Goal: Task Accomplishment & Management: Use online tool/utility

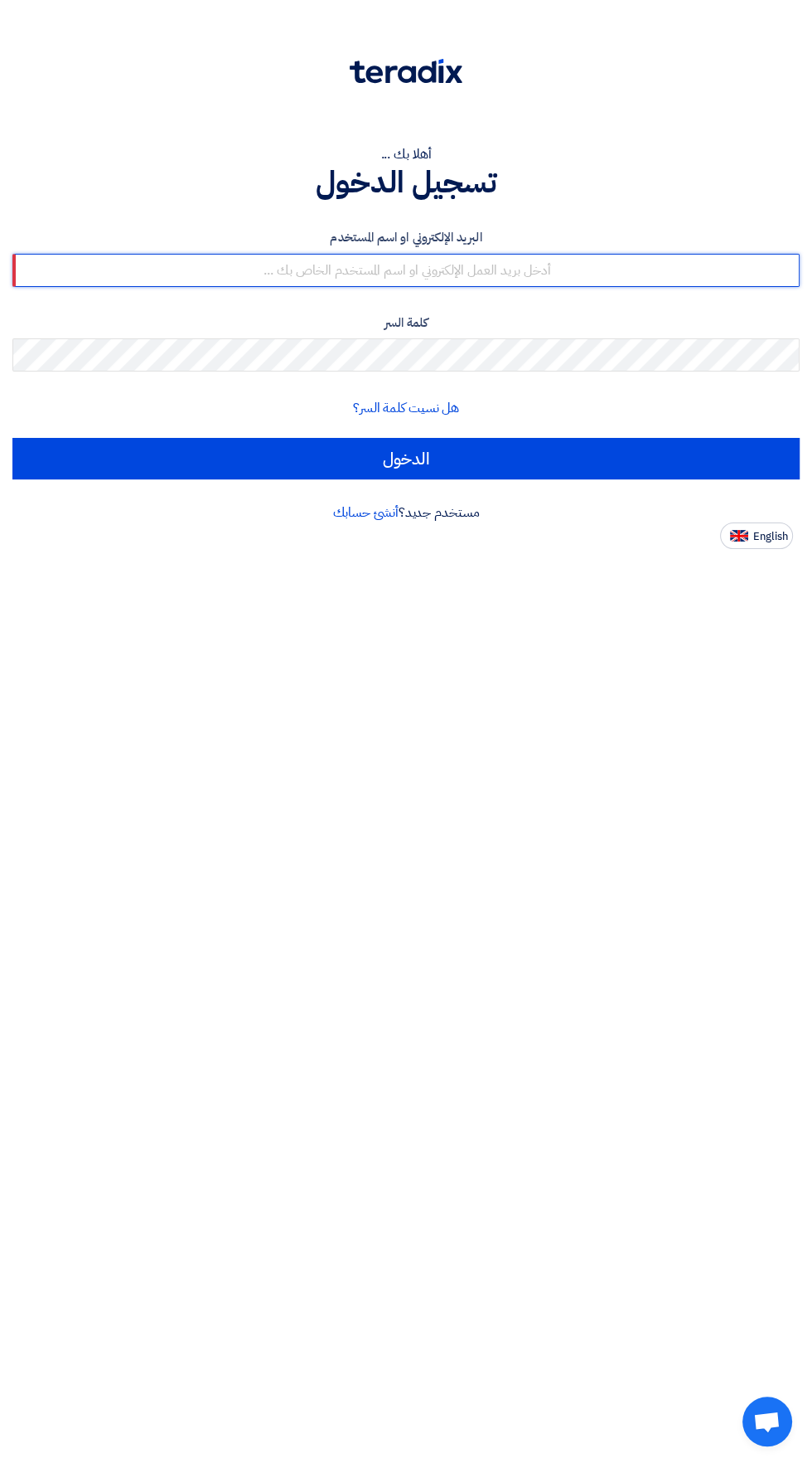
type input "[EMAIL_ADDRESS][DOMAIN_NAME]"
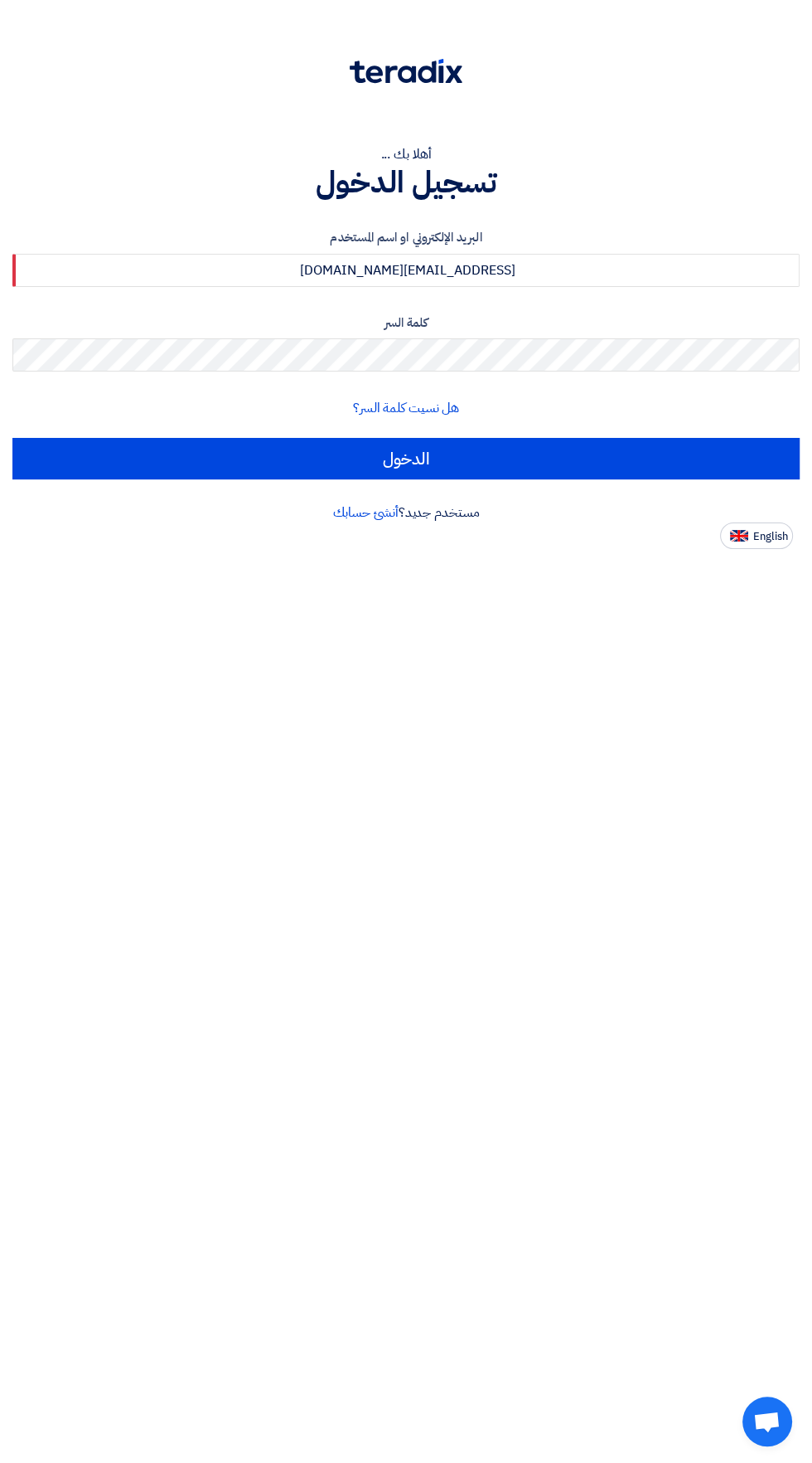
click at [12, 438] on input "الدخول" at bounding box center [406, 458] width 787 height 42
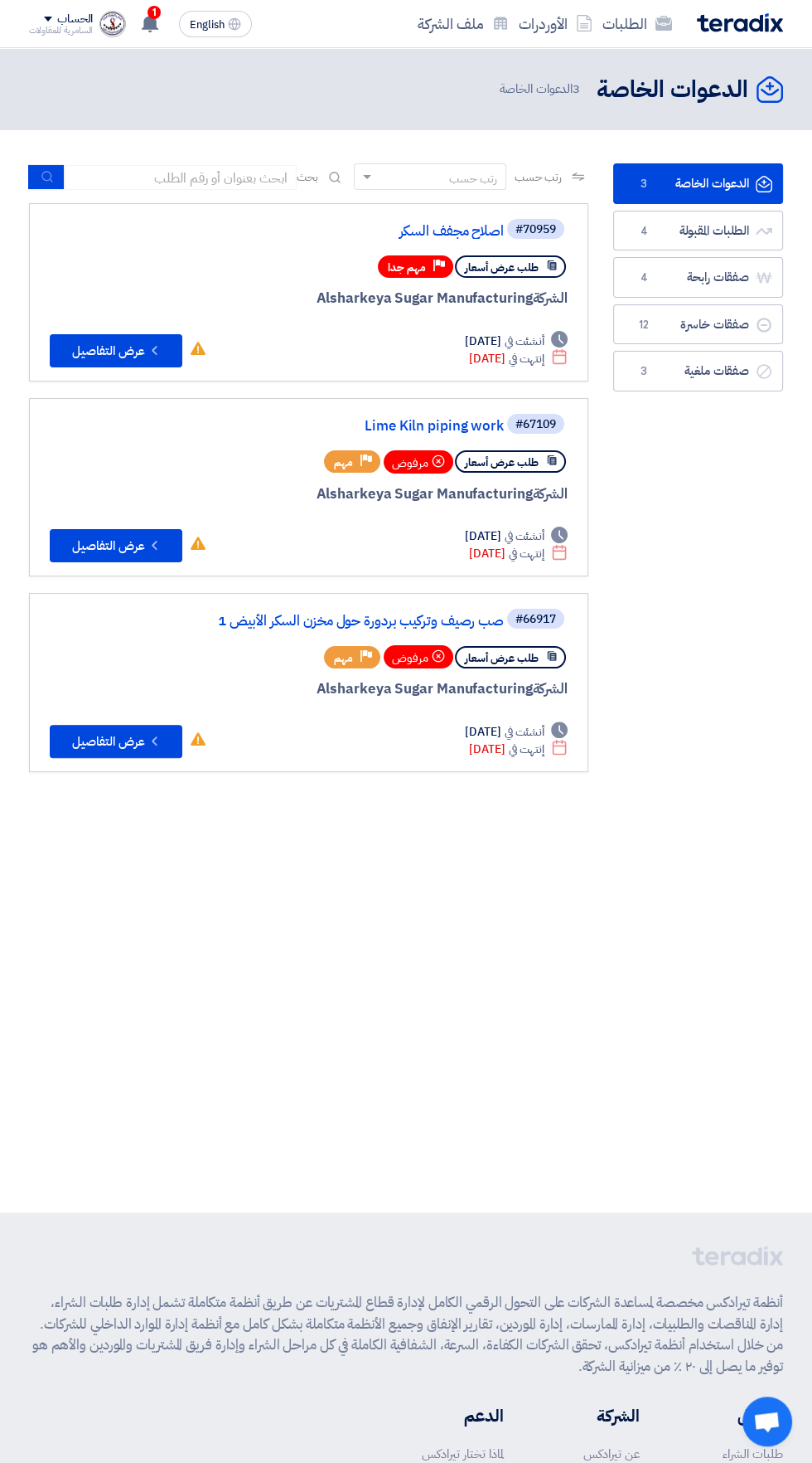
scroll to position [0, -3]
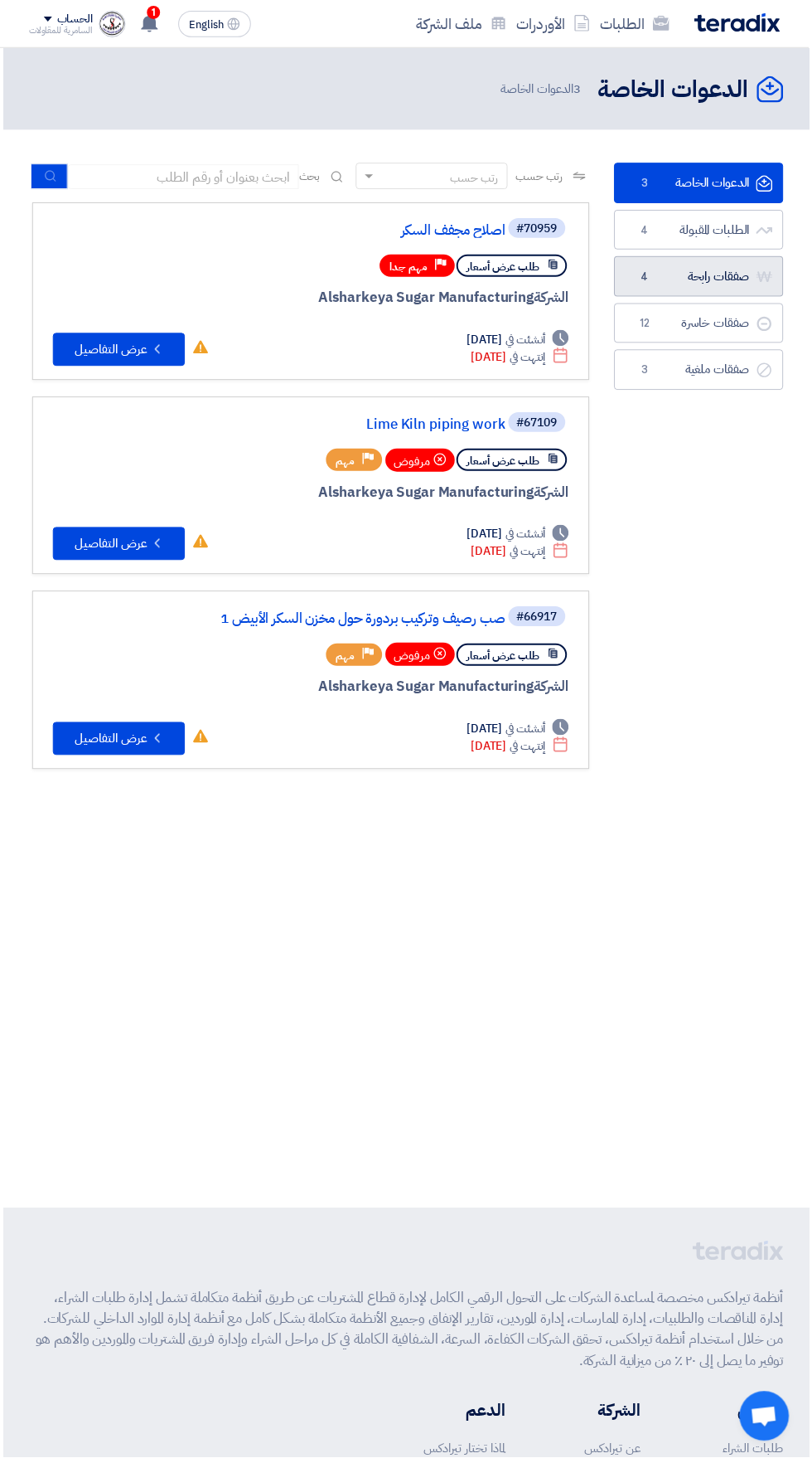
click at [744, 258] on link "صفقات رابحة صفقات رابحة 4" at bounding box center [702, 277] width 170 height 41
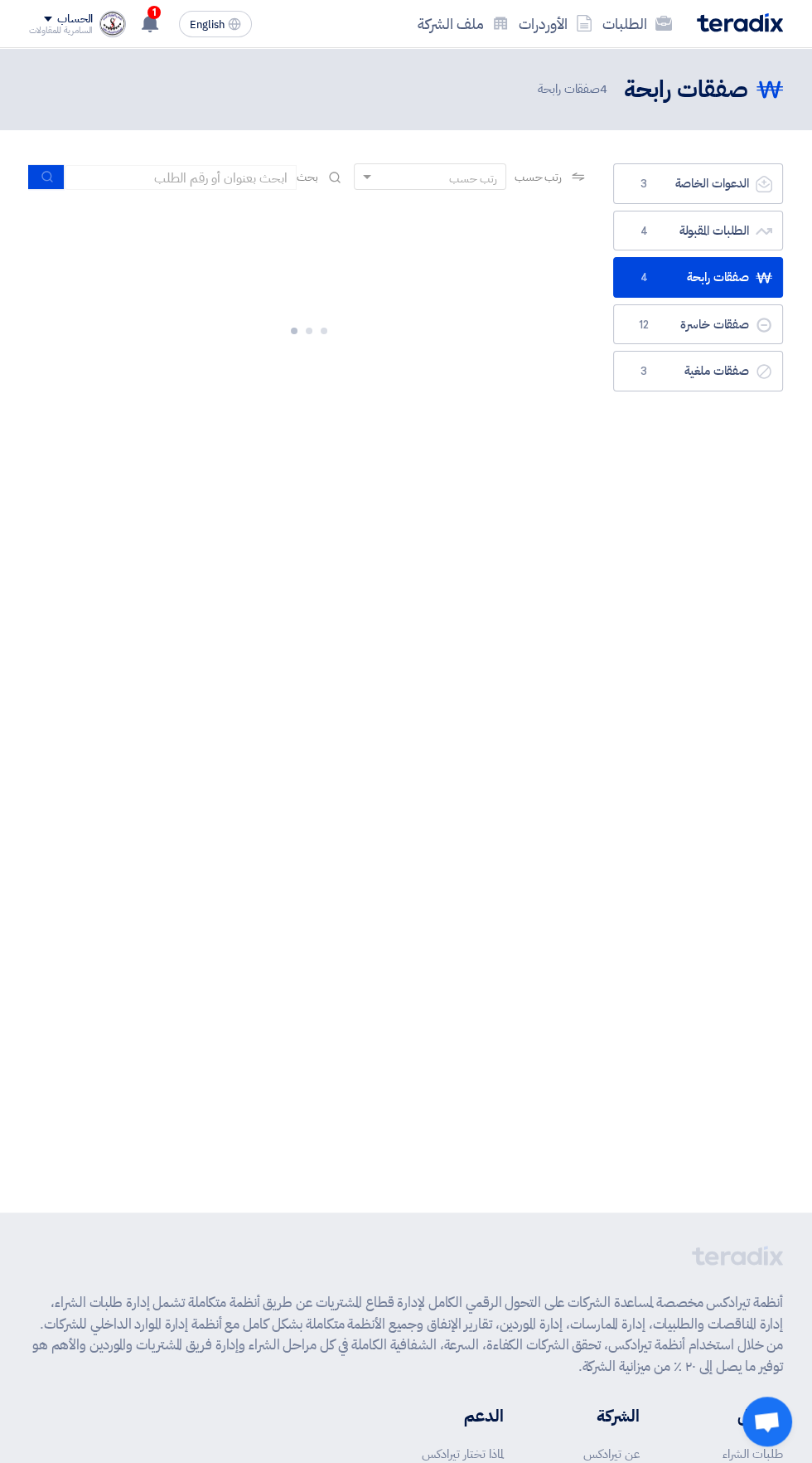
click at [155, 11] on span "1" at bounding box center [154, 12] width 13 height 13
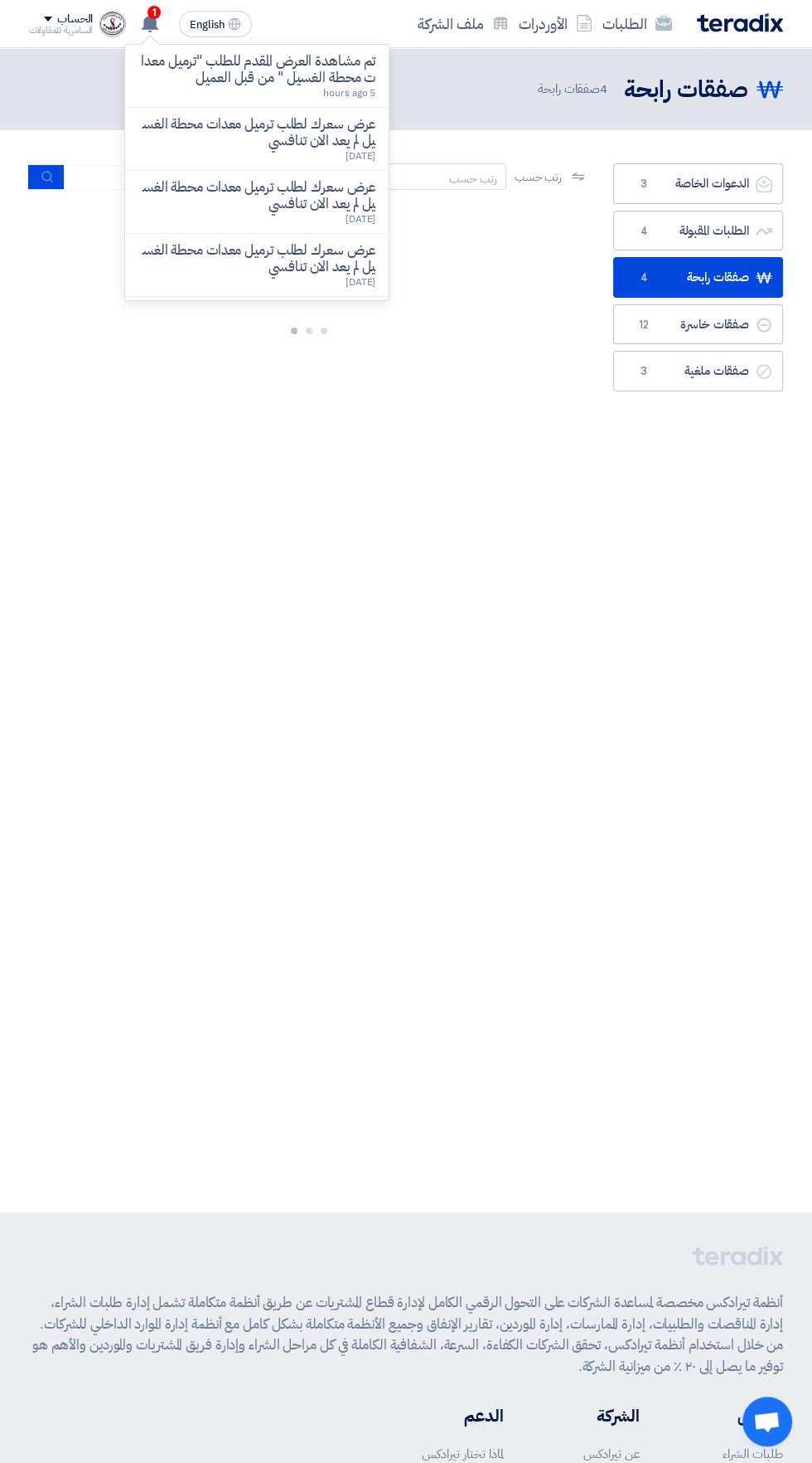
scroll to position [0, -3]
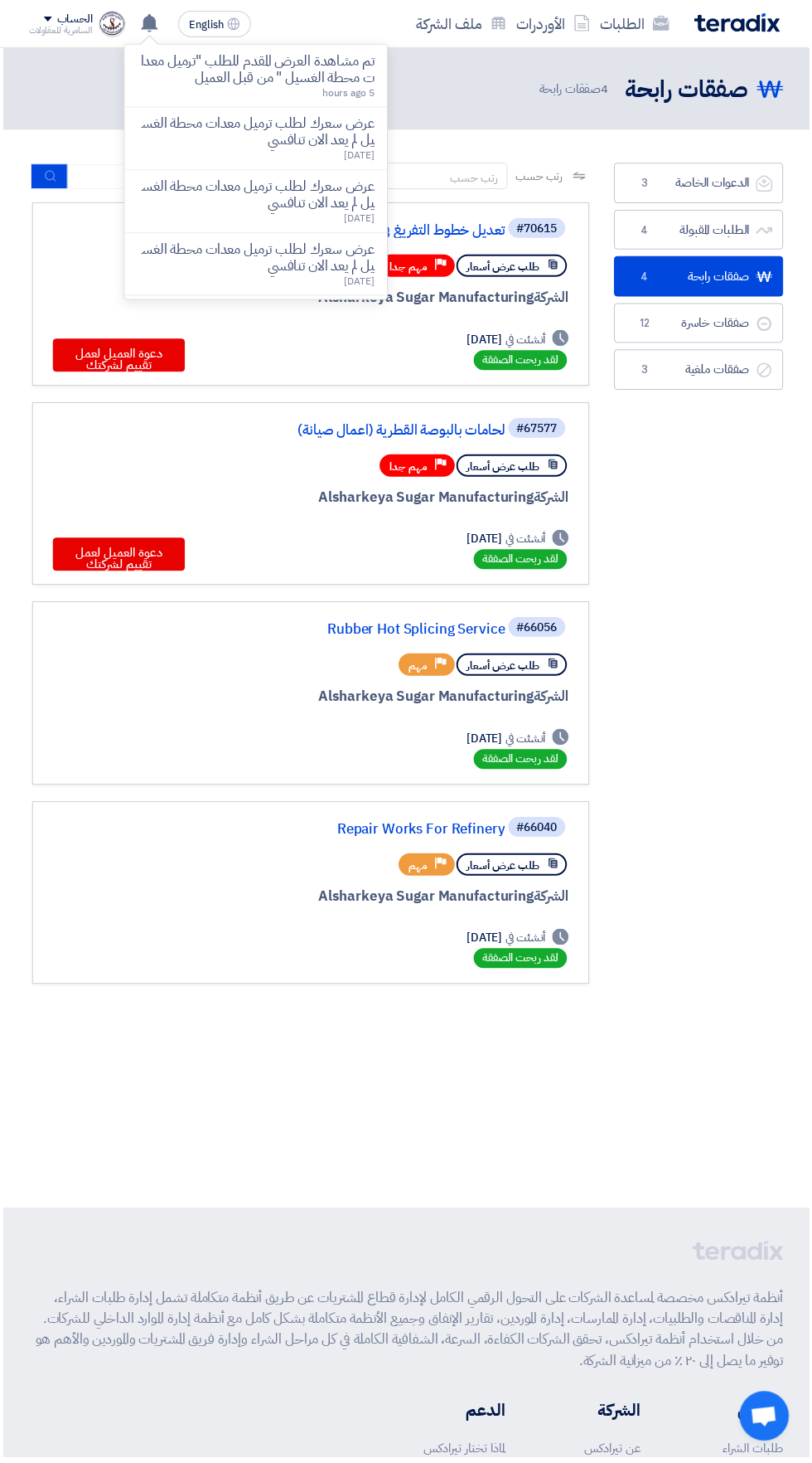
click at [751, 691] on div "الدعوات الخاصة الدعوات الخاصة 3 الطلبات المقبولة الطلبات المقبولة 4 صفقات رابحة…" at bounding box center [702, 583] width 195 height 840
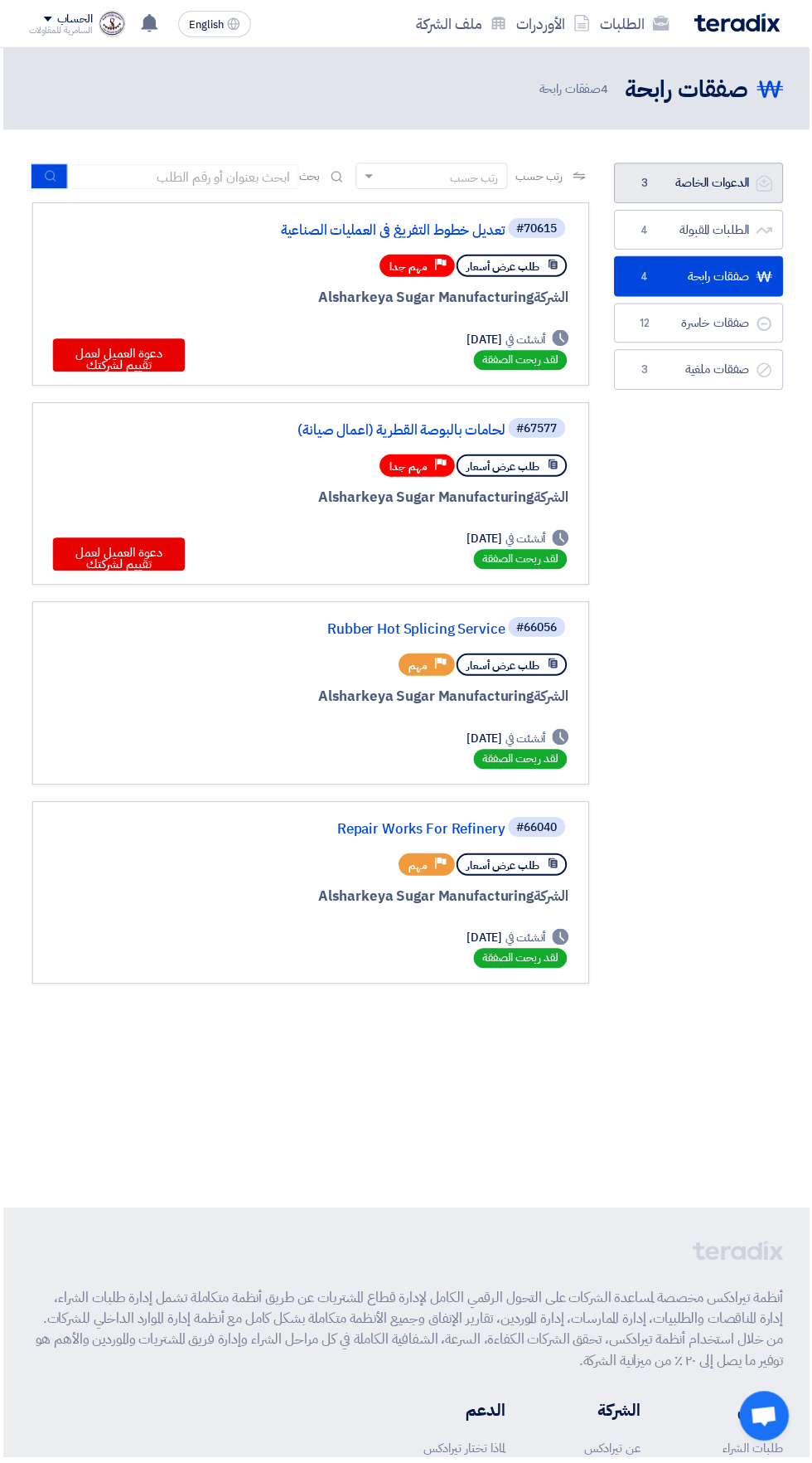
click at [713, 183] on link "الدعوات الخاصة الدعوات الخاصة 3" at bounding box center [702, 183] width 170 height 41
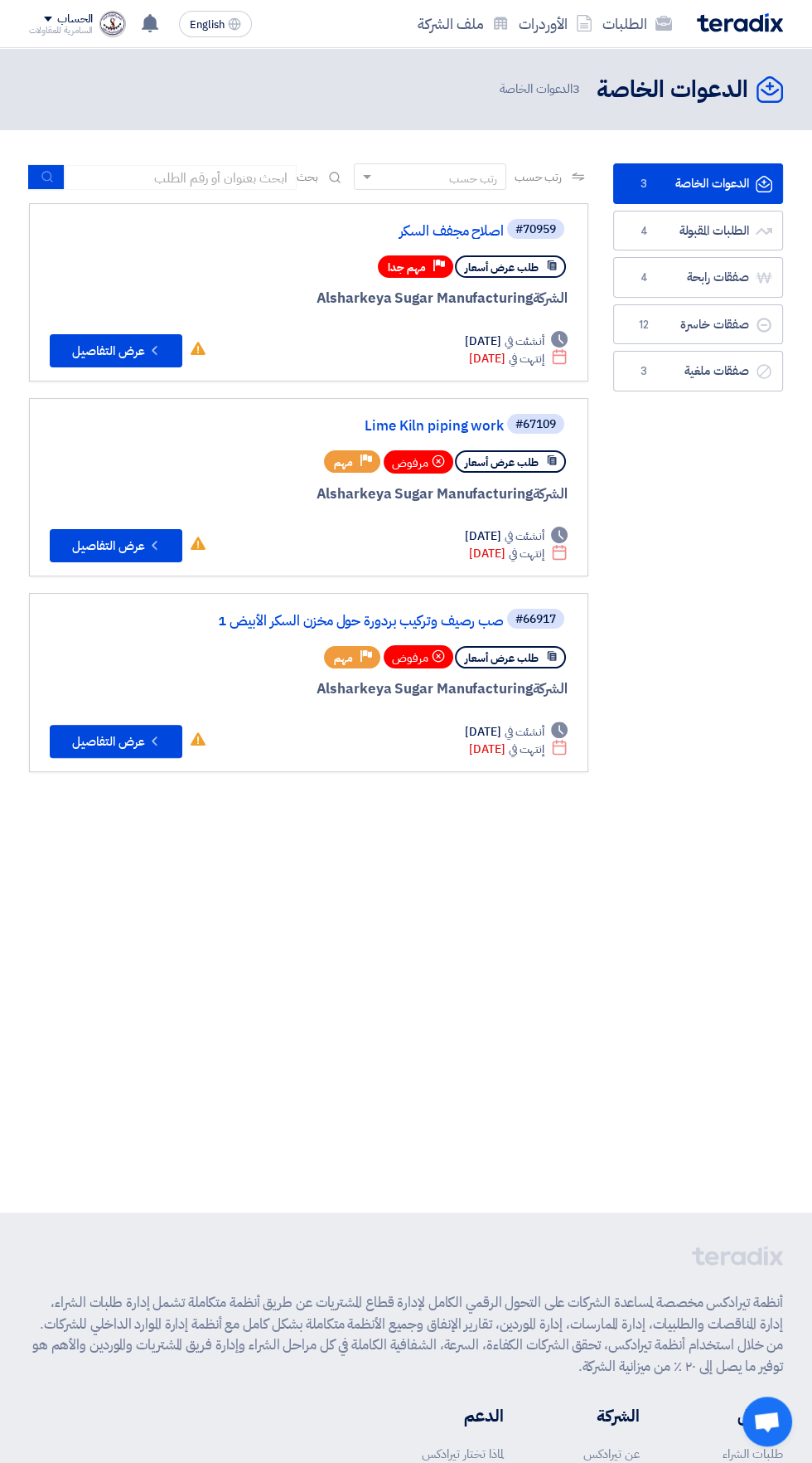
scroll to position [0, -3]
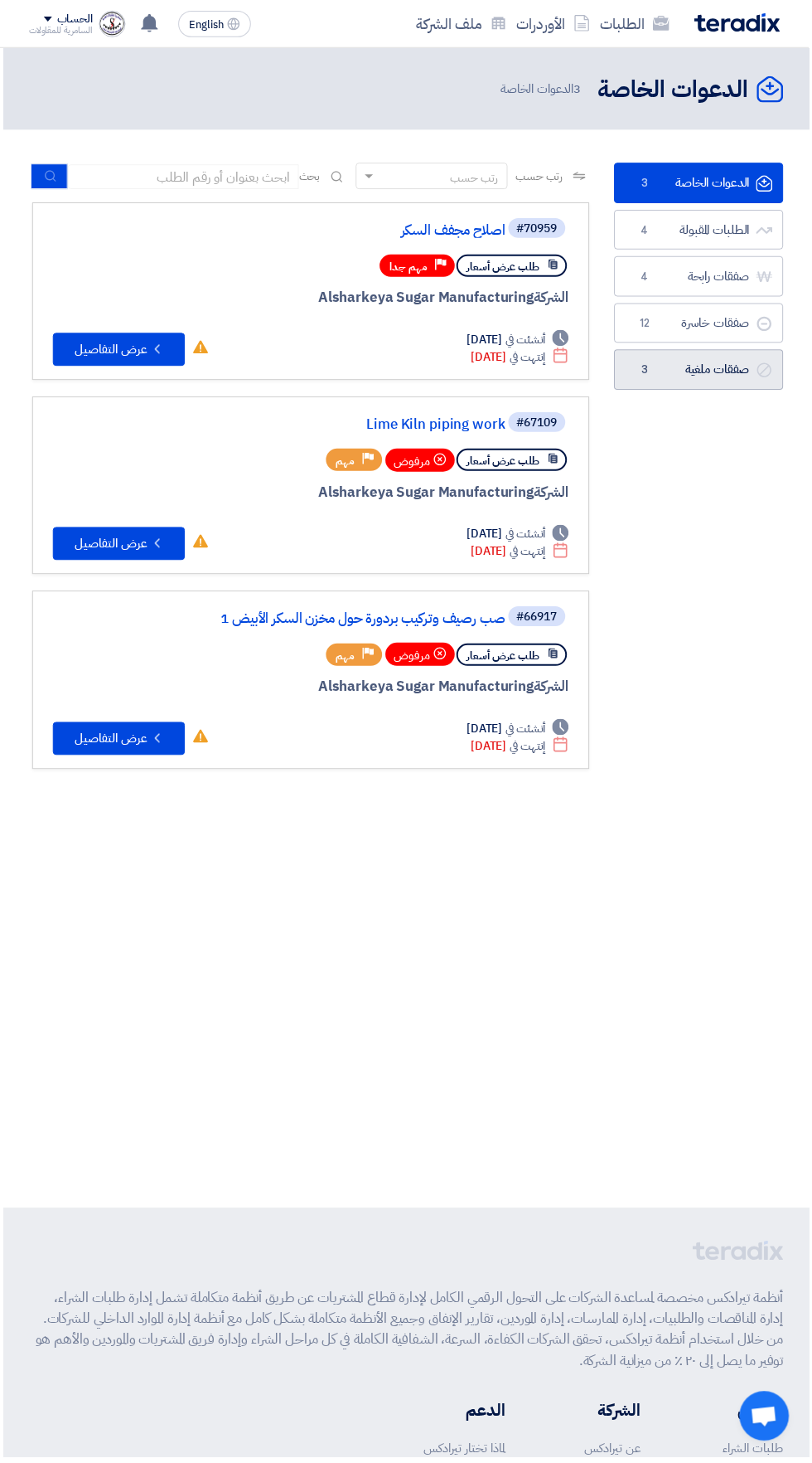
click at [739, 363] on link "صفقات ملغية صفقات ملغية 3" at bounding box center [702, 371] width 170 height 41
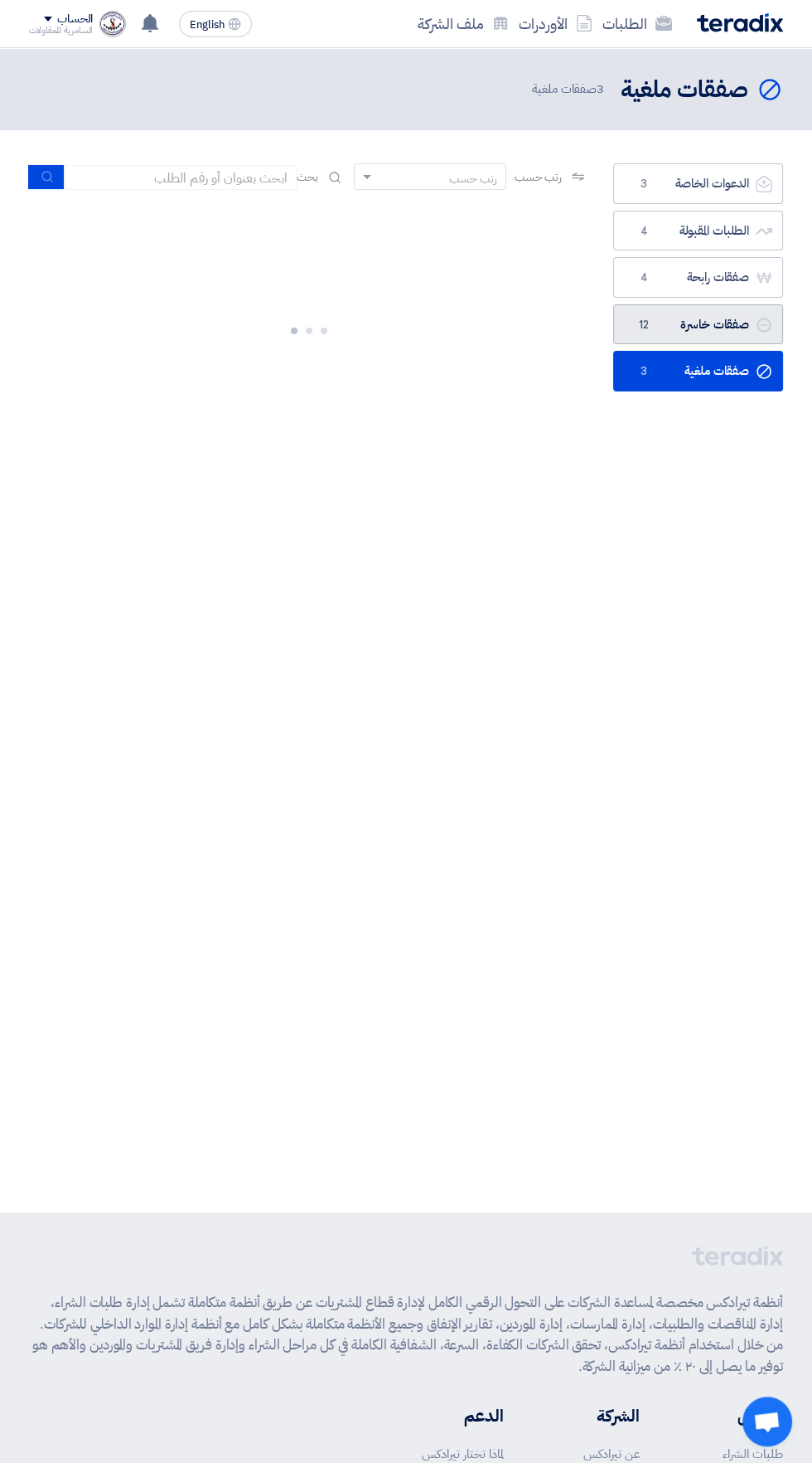
click at [733, 319] on link "صفقات خاسرة صفقات خاسرة 12" at bounding box center [699, 324] width 170 height 41
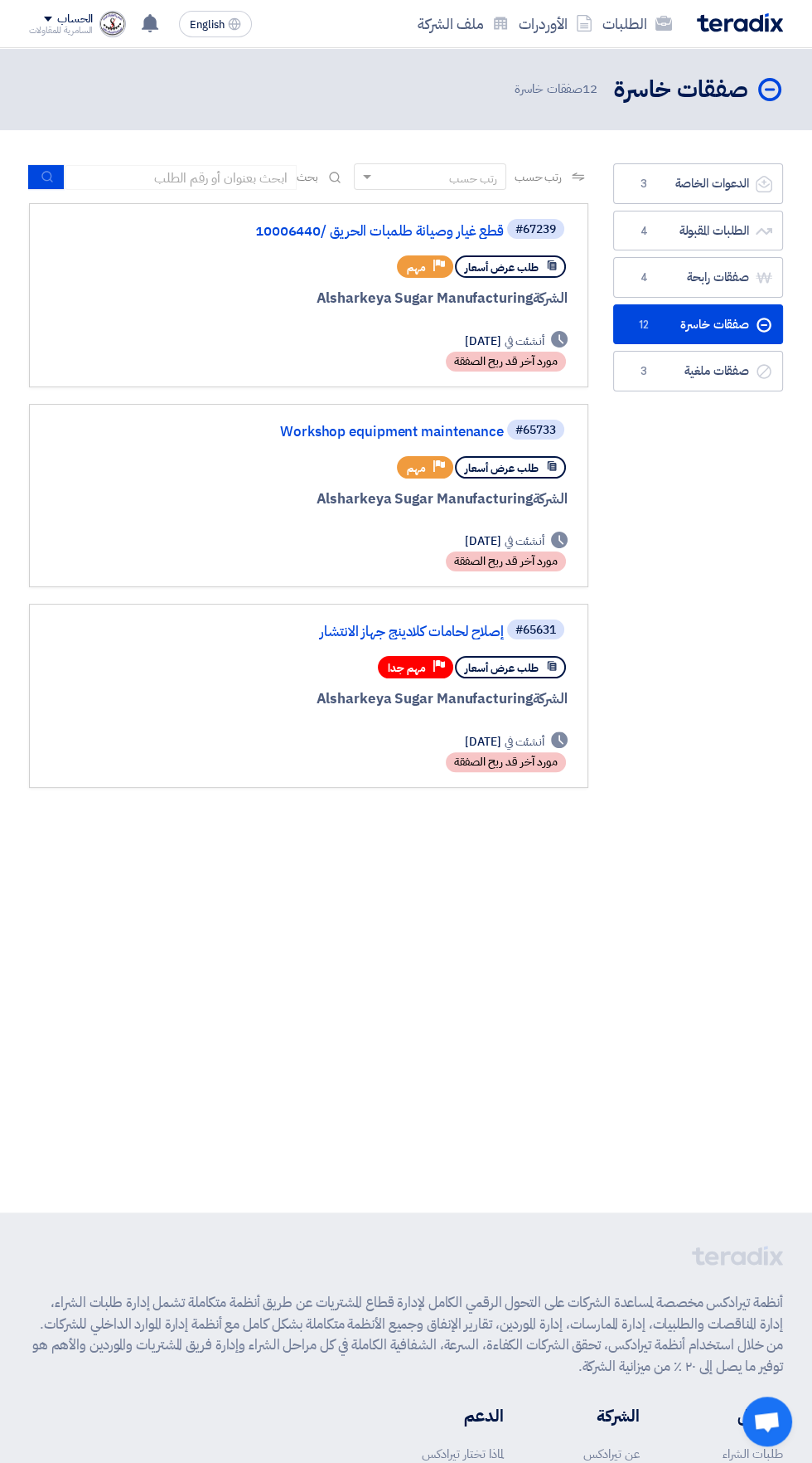
scroll to position [0, -3]
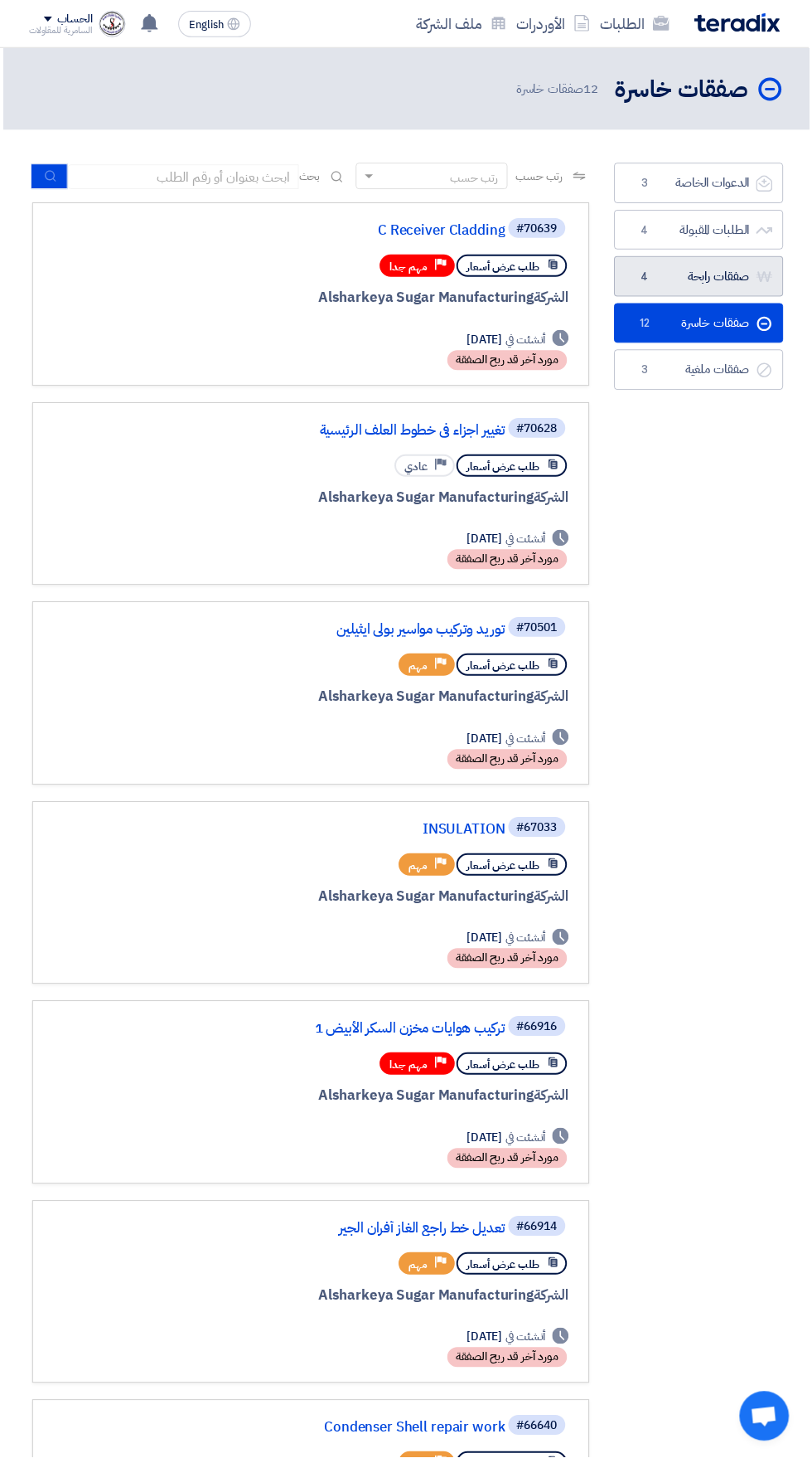
click at [727, 285] on link "صفقات رابحة صفقات رابحة 4" at bounding box center [702, 277] width 170 height 41
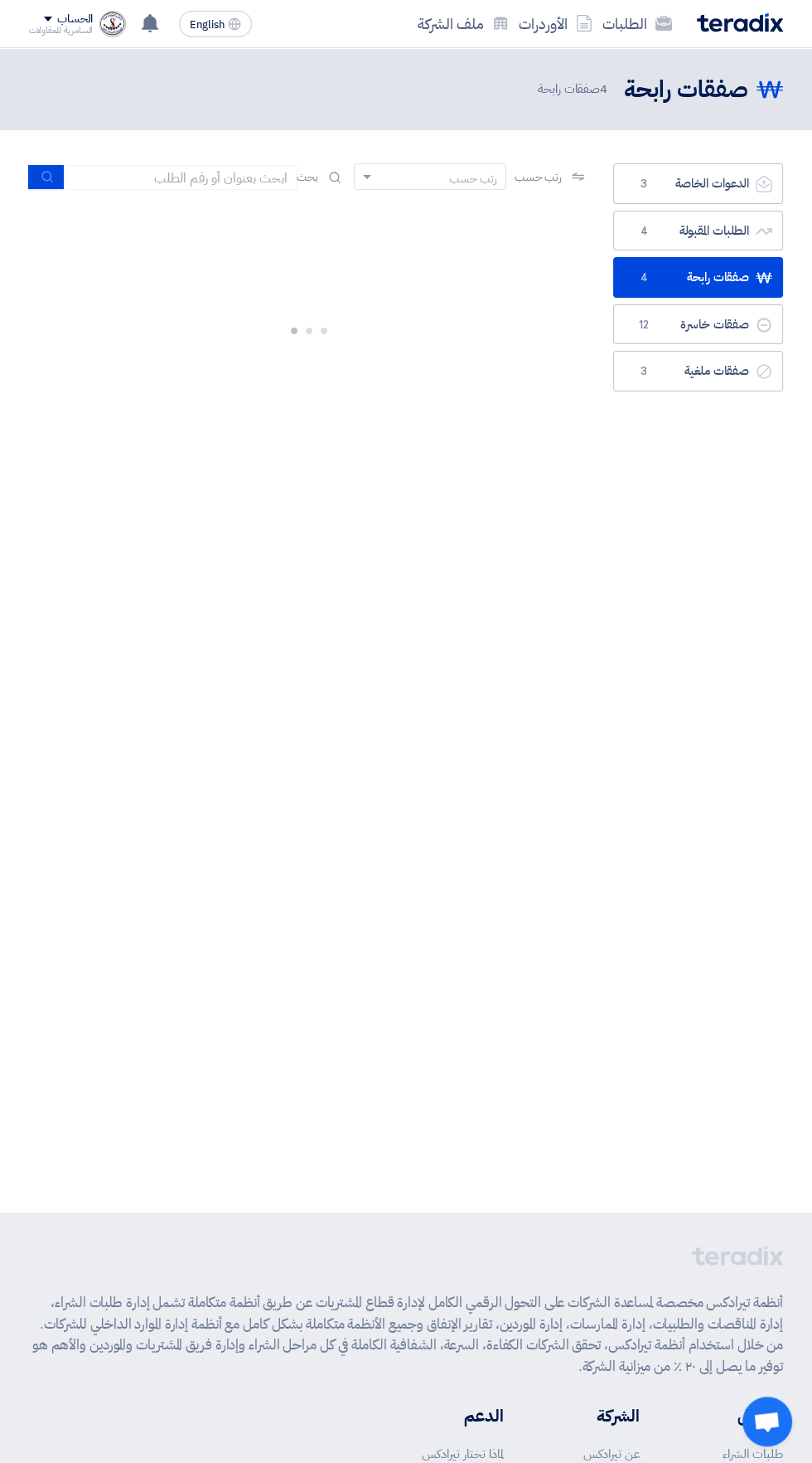
scroll to position [0, -3]
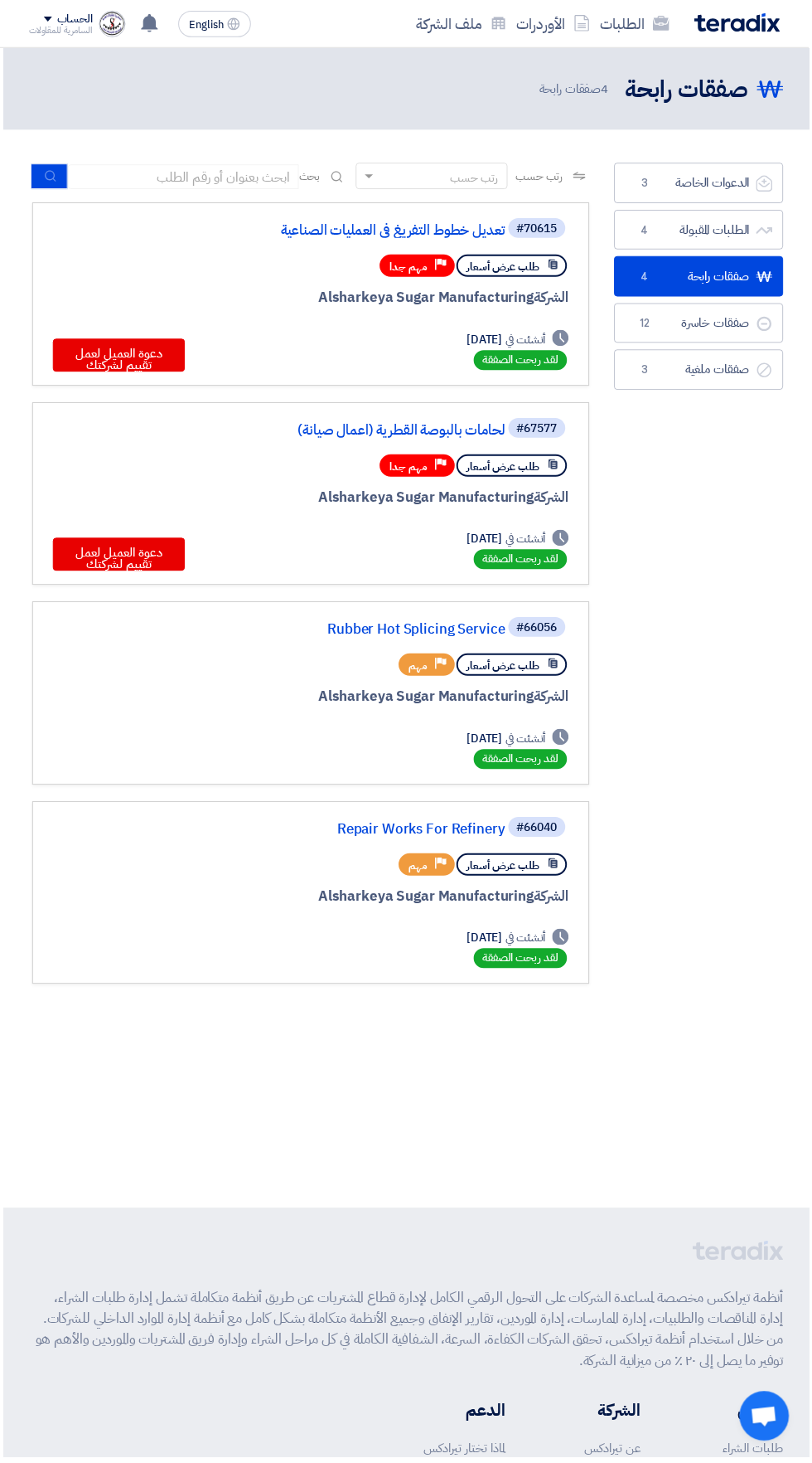
click at [747, 268] on link "صفقات رابحة صفقات رابحة 4" at bounding box center [702, 277] width 170 height 41
click at [767, 230] on use at bounding box center [768, 231] width 17 height 7
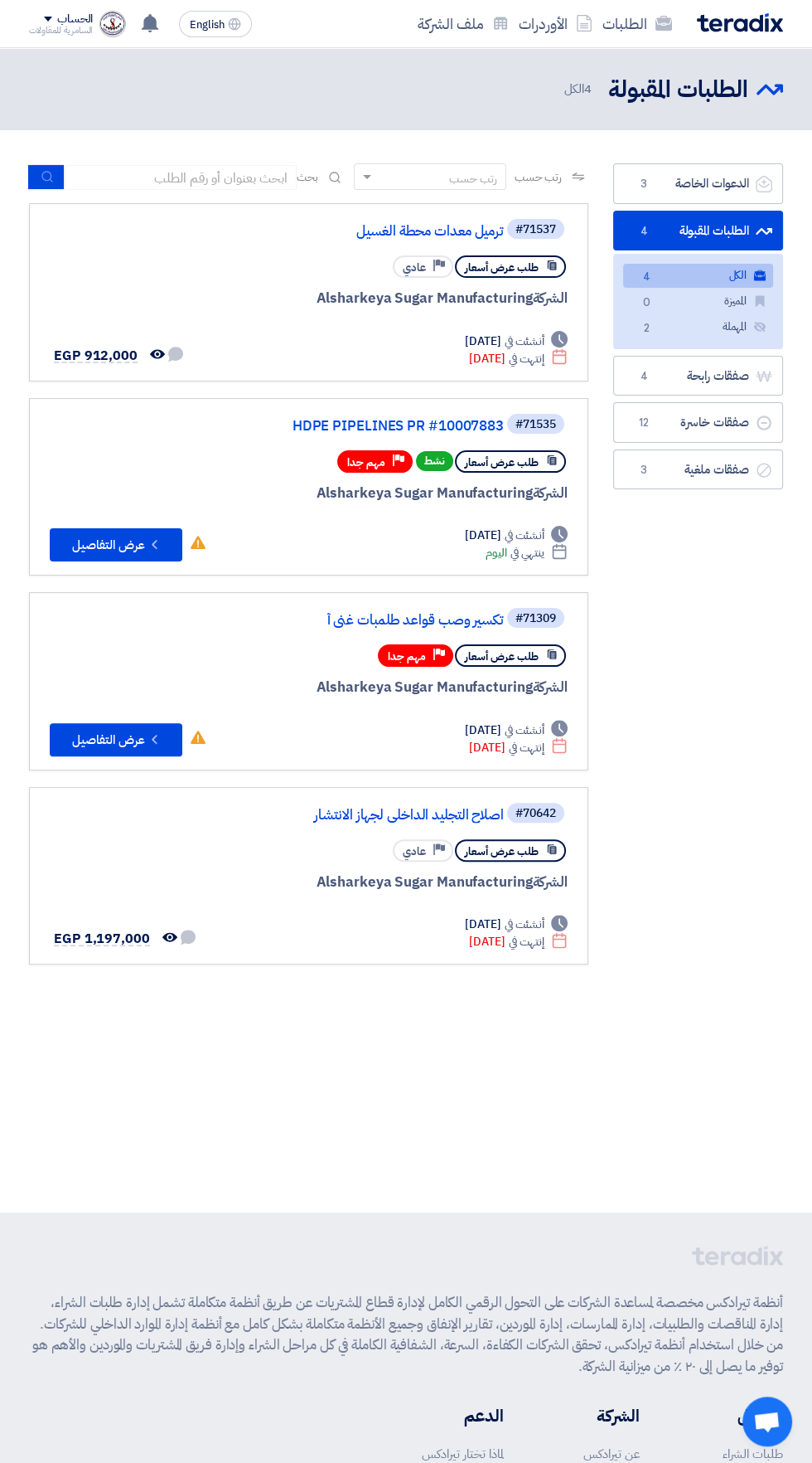
scroll to position [0, -3]
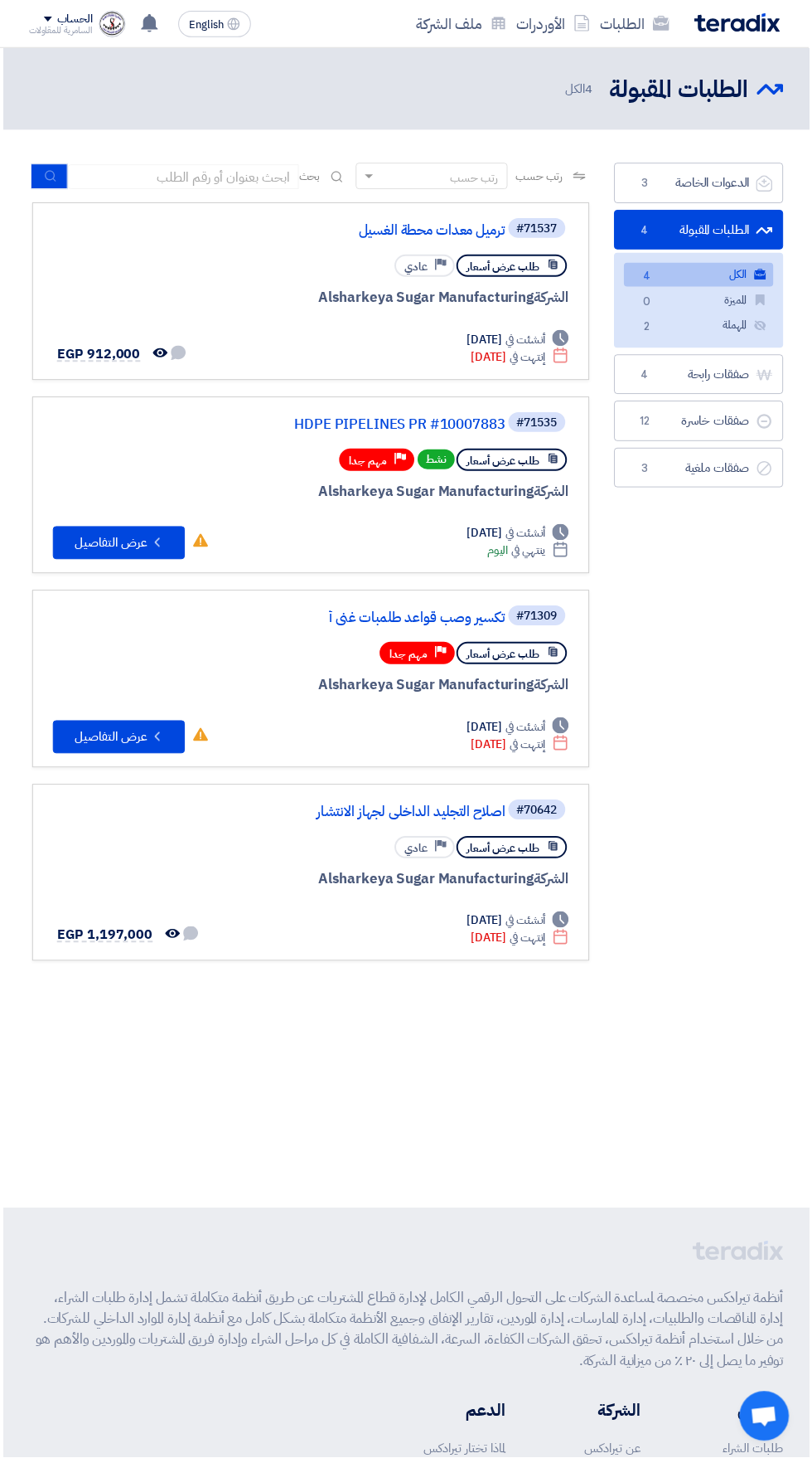
click at [393, 230] on link "ترميل معدات محطة الغسيل" at bounding box center [341, 231] width 332 height 15
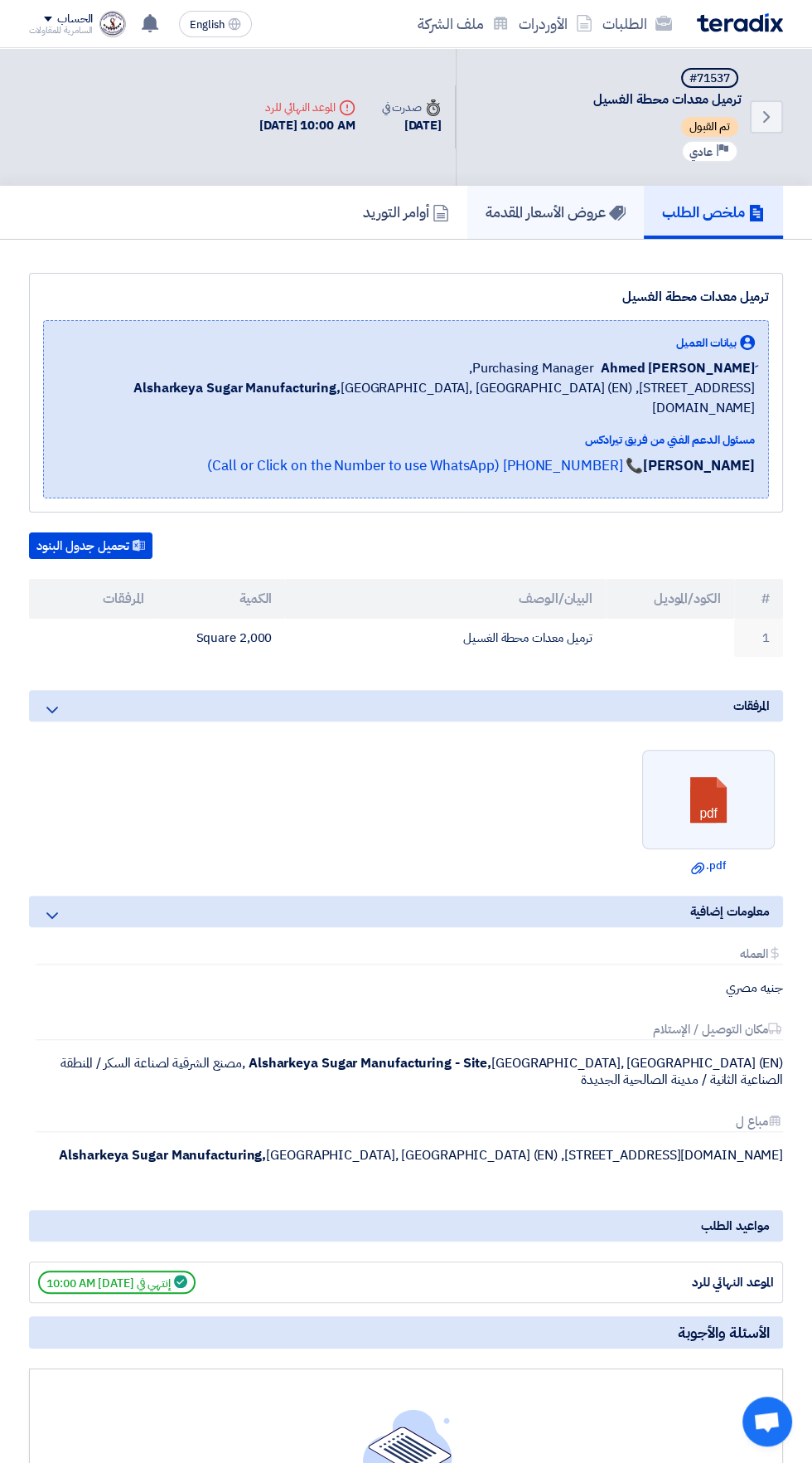
click at [511, 217] on h5 "عروض الأسعار المقدمة" at bounding box center [555, 211] width 141 height 19
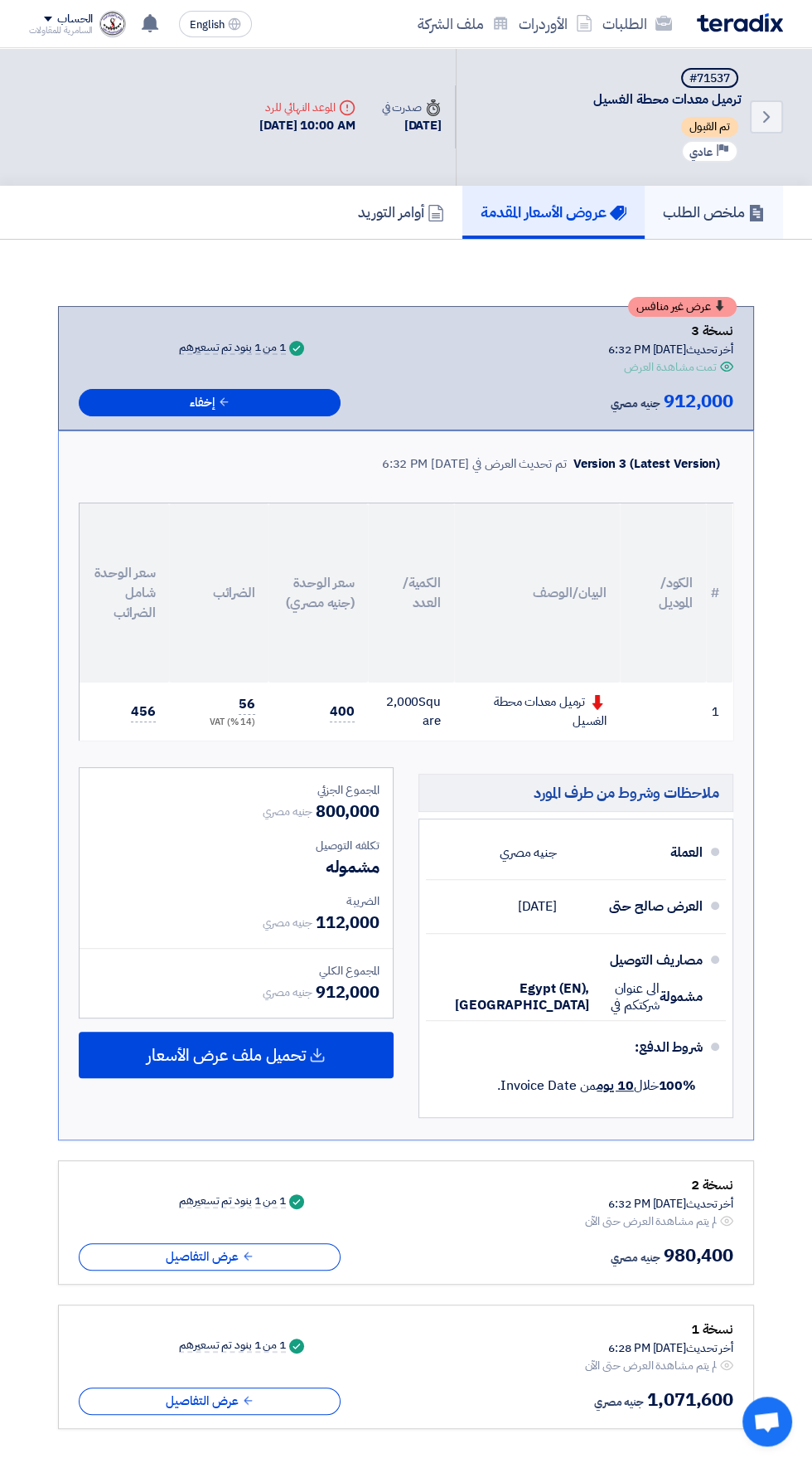
click at [687, 215] on h5 "ملخص الطلب" at bounding box center [714, 211] width 102 height 19
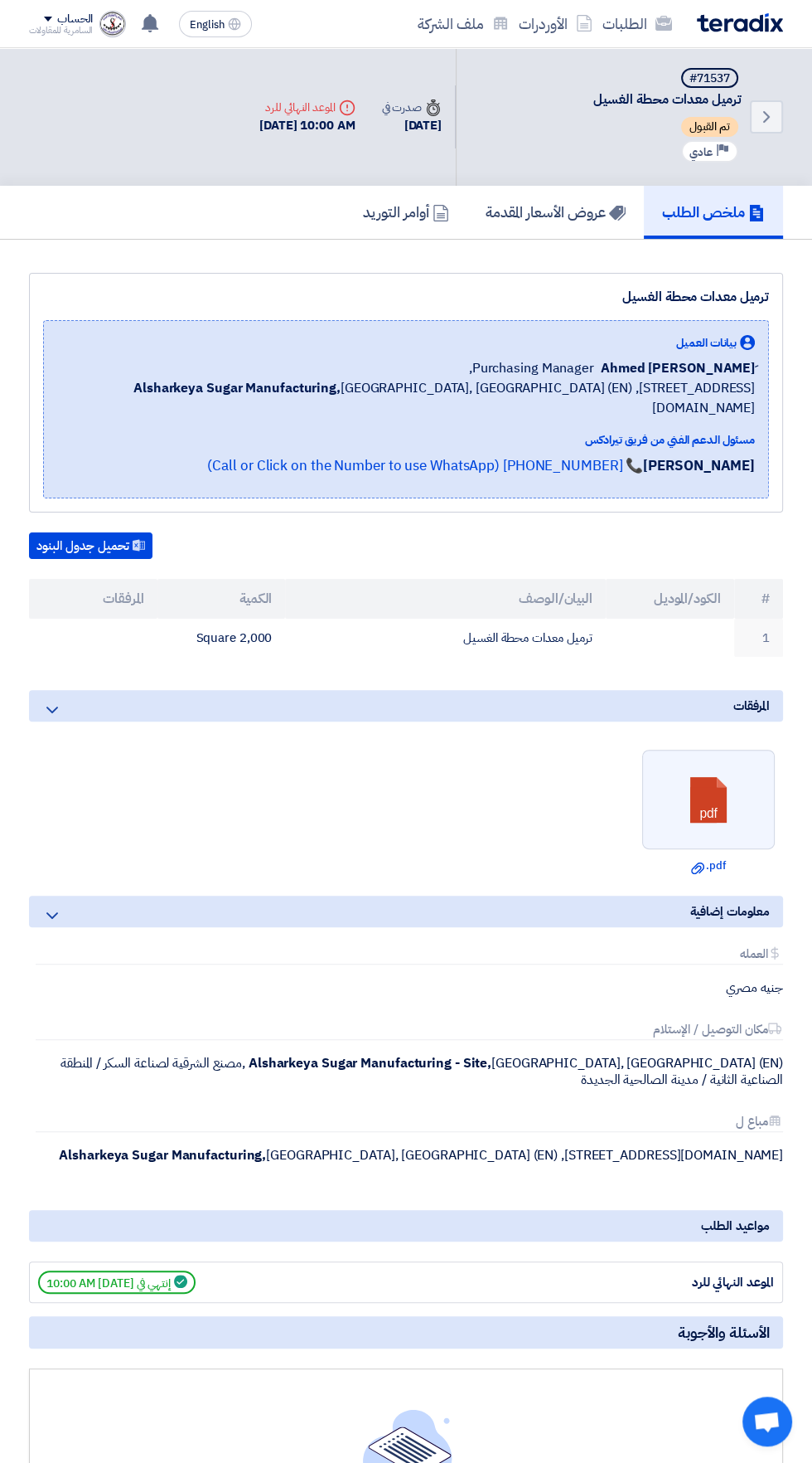
click at [585, 20] on icon at bounding box center [585, 24] width 17 height 17
